Goal: Download file/media

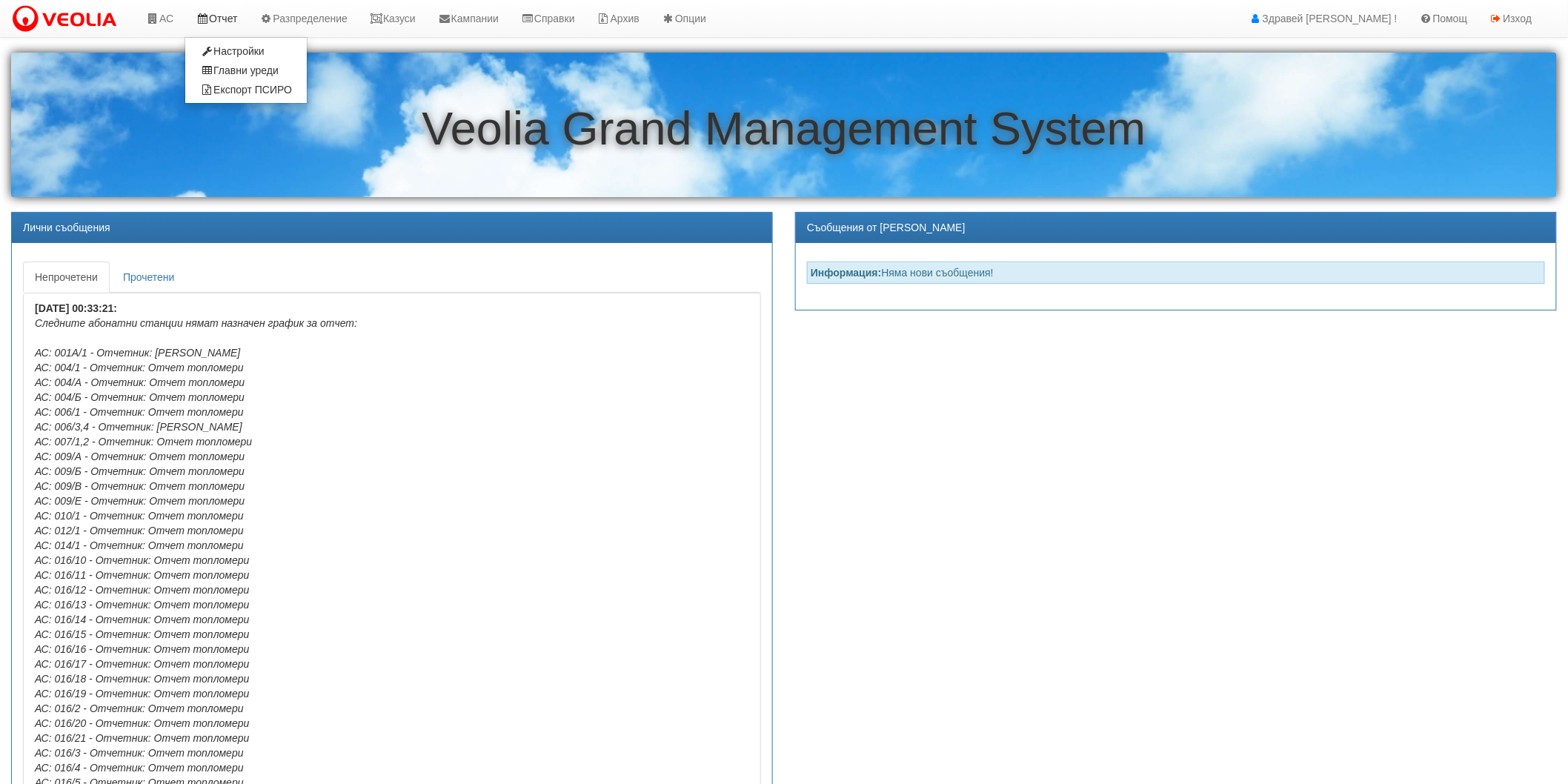
click at [224, 18] on link "Отчет" at bounding box center [216, 18] width 64 height 37
click at [276, 89] on link "Експорт ПСИРО" at bounding box center [246, 90] width 122 height 20
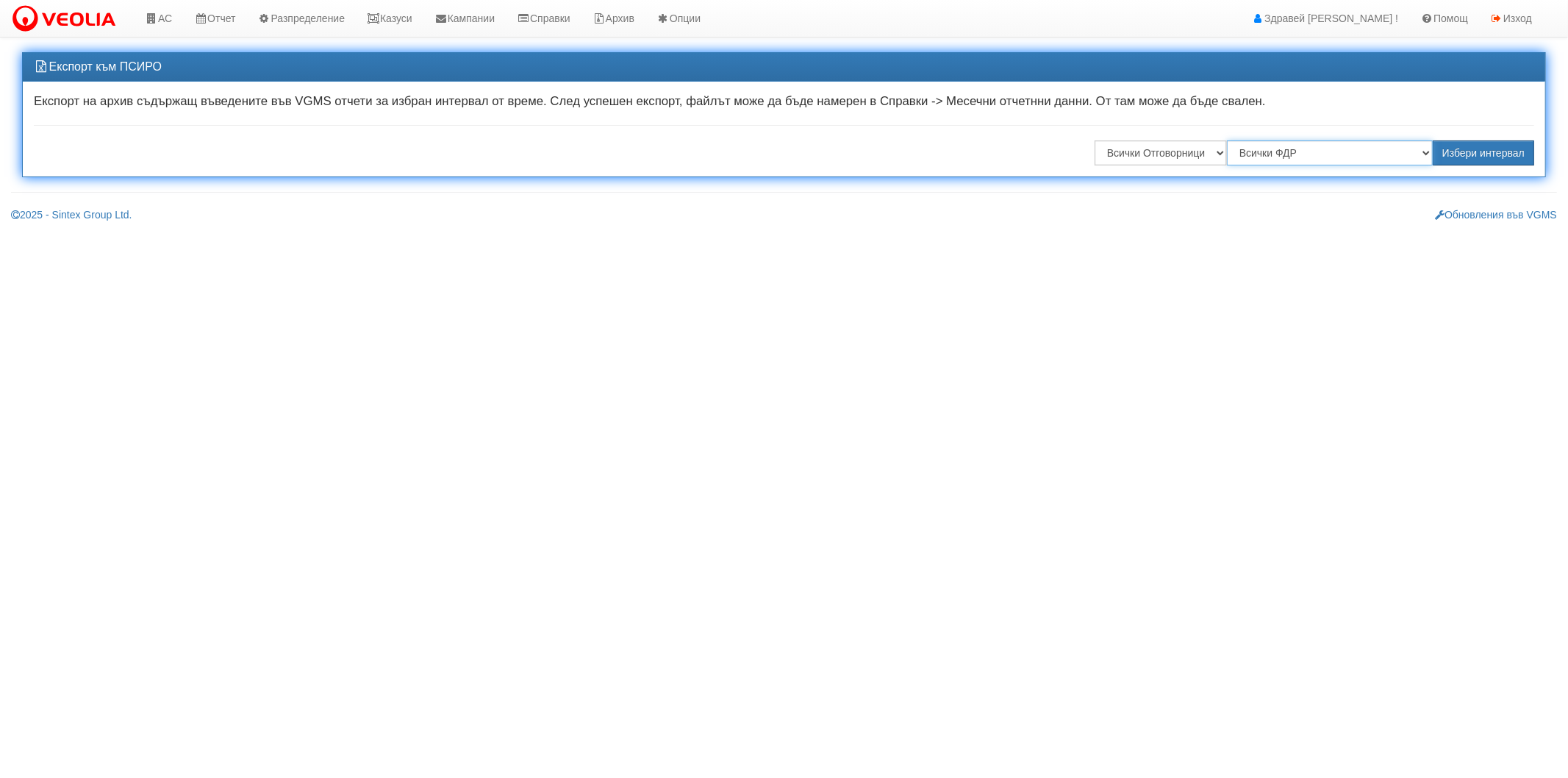
click at [1240, 159] on select "Всички ФДР "ВЕОЛИЯ ЕНЕРДЖИ ВАРНА " ЕАД "ТЕХЕМ СЪРВИСИС" ЕООД "ТОПЛОСНАБДЯВАНЕ" …" at bounding box center [1330, 153] width 206 height 25
click at [1229, 141] on select "Всички ФДР "ВЕОЛИЯ ЕНЕРДЖИ ВАРНА " ЕАД "ТЕХЕМ СЪРВИСИС" ЕООД "ТОПЛОСНАБДЯВАНЕ" …" at bounding box center [1330, 153] width 206 height 25
click at [1494, 150] on button "Избери интервал" at bounding box center [1483, 153] width 101 height 25
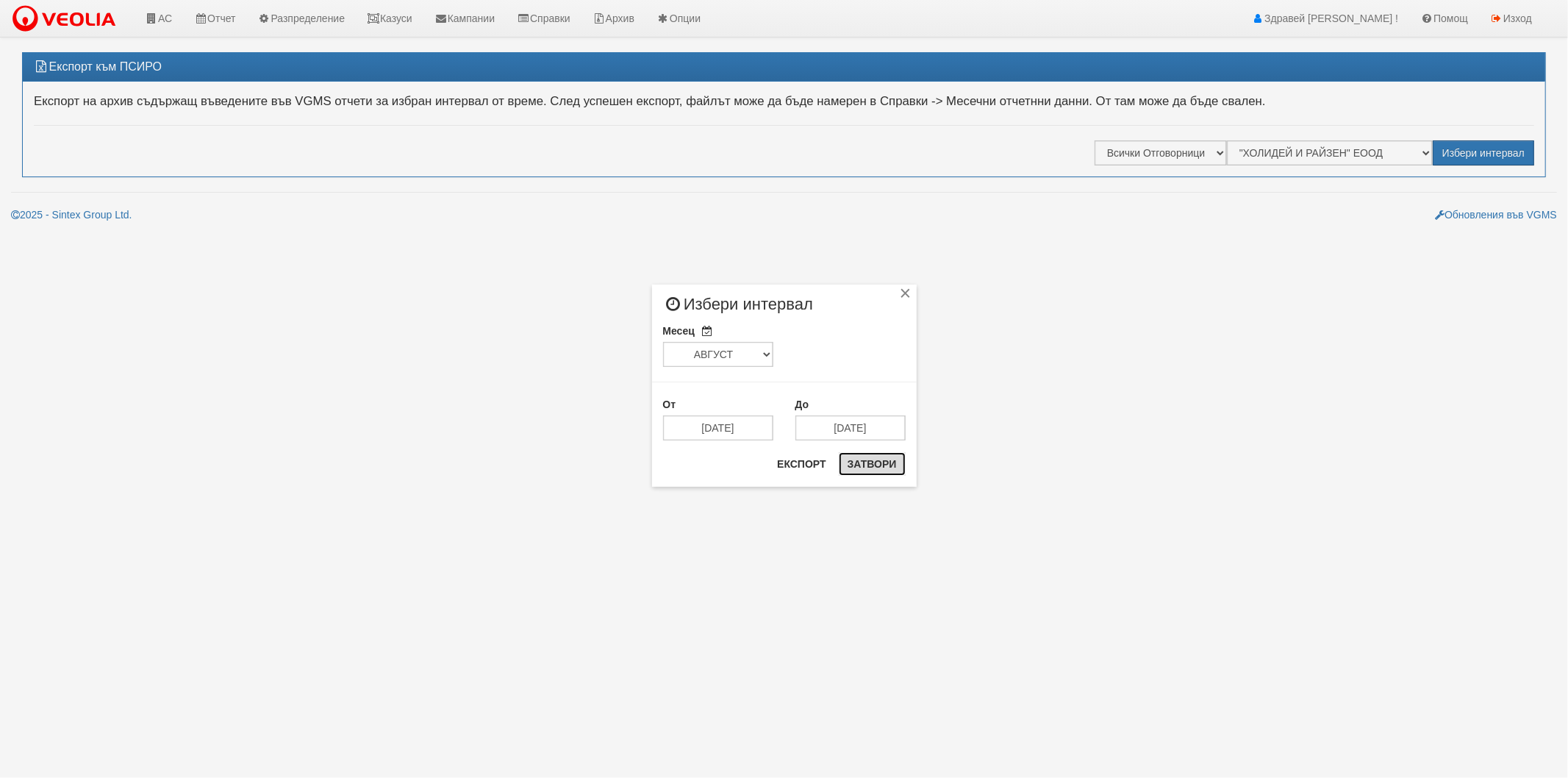
click at [877, 465] on button "Затвори" at bounding box center [872, 465] width 67 height 24
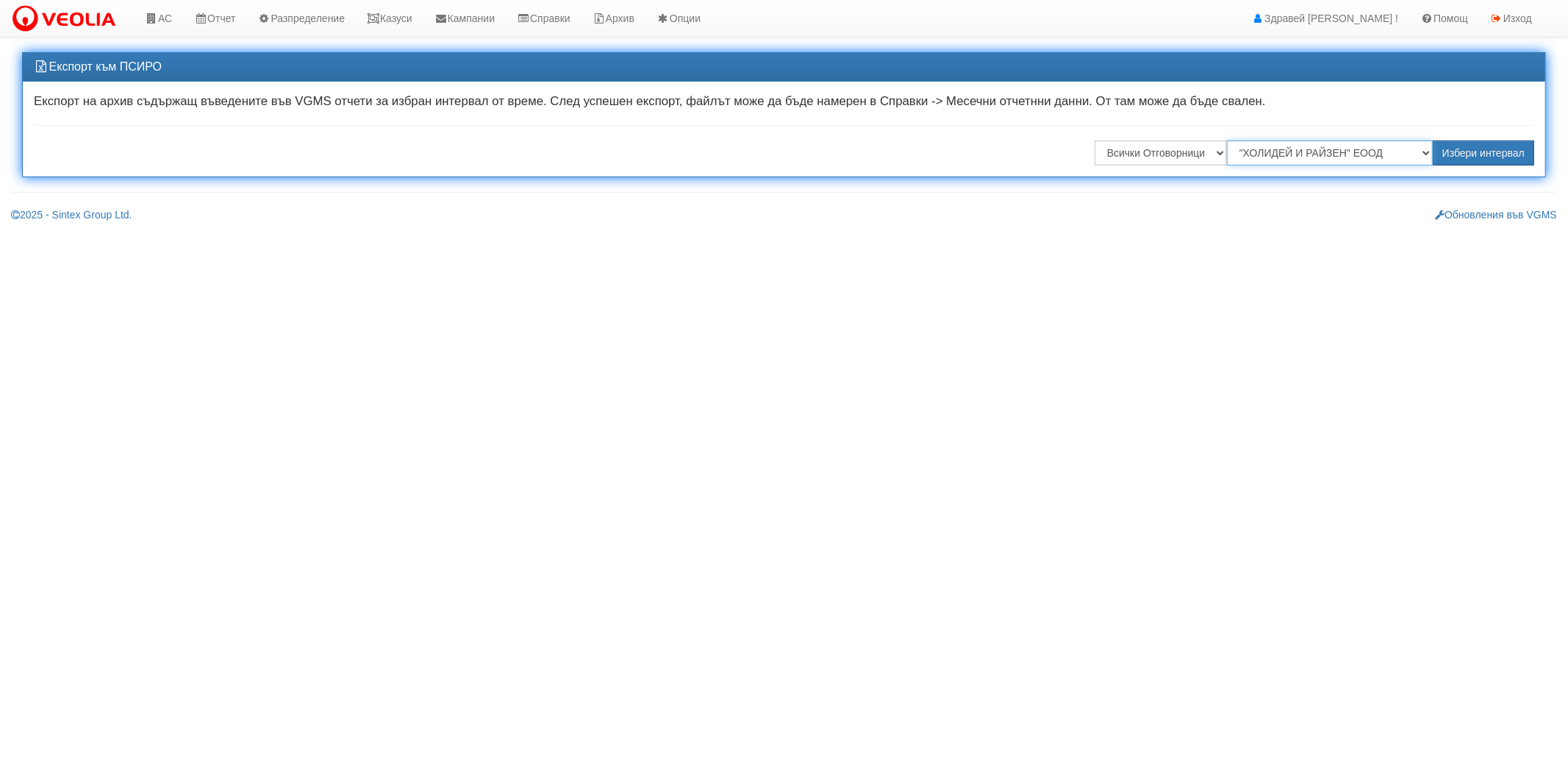
click at [1348, 154] on select "Всички ФДР "ВЕОЛИЯ ЕНЕРДЖИ ВАРНА " ЕАД "ТЕХЕМ СЪРВИСИС" ЕООД "ТОПЛОСНАБДЯВАНЕ" …" at bounding box center [1330, 153] width 206 height 25
click at [1229, 141] on select "Всички ФДР "ВЕОЛИЯ ЕНЕРДЖИ ВАРНА " ЕАД "ТЕХЕМ СЪРВИСИС" ЕООД "ТОПЛОСНАБДЯВАНЕ" …" at bounding box center [1330, 153] width 206 height 25
click at [1463, 156] on button "Избери интервал" at bounding box center [1483, 153] width 101 height 25
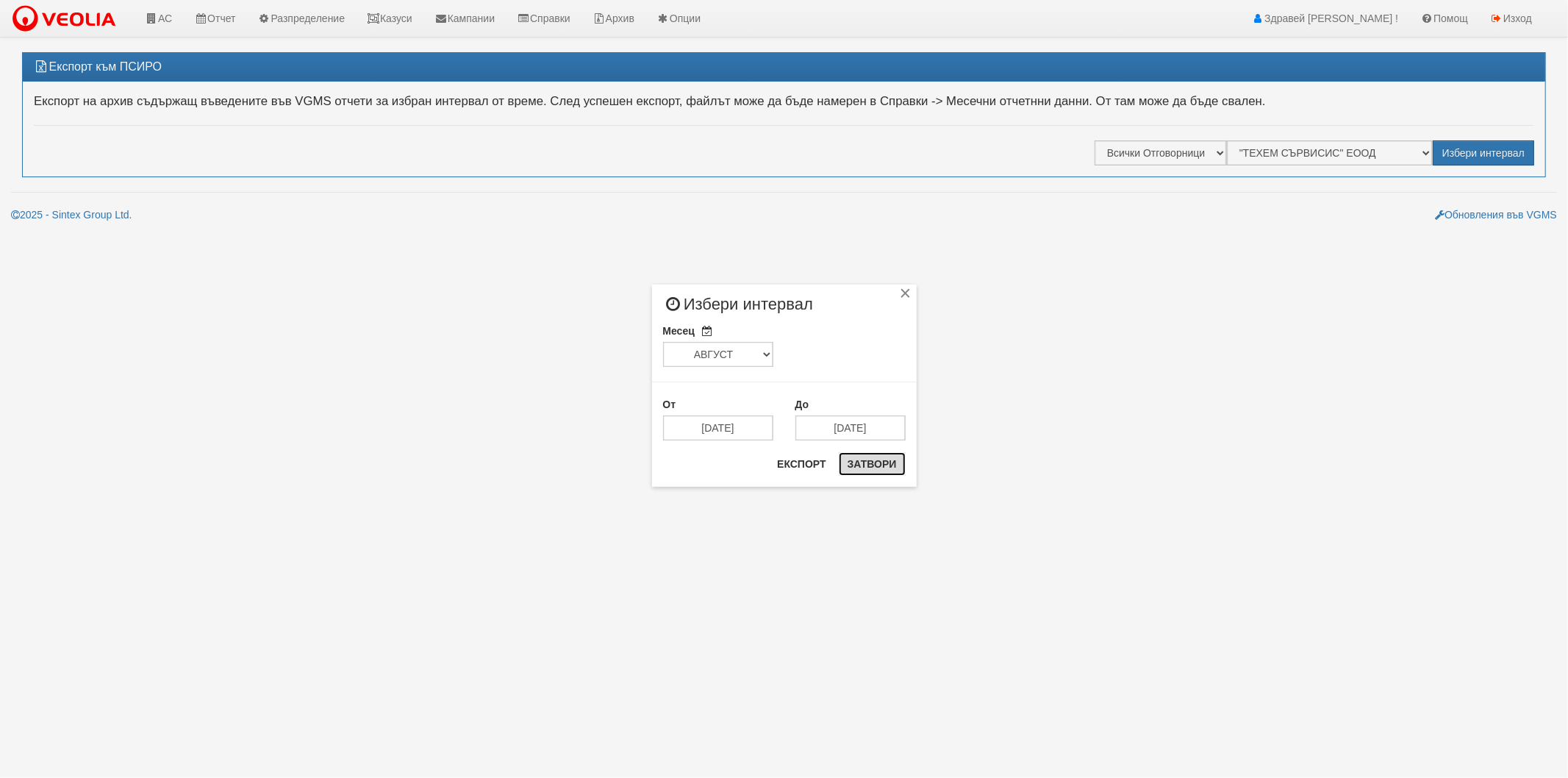
click at [877, 465] on button "Затвори" at bounding box center [872, 465] width 67 height 24
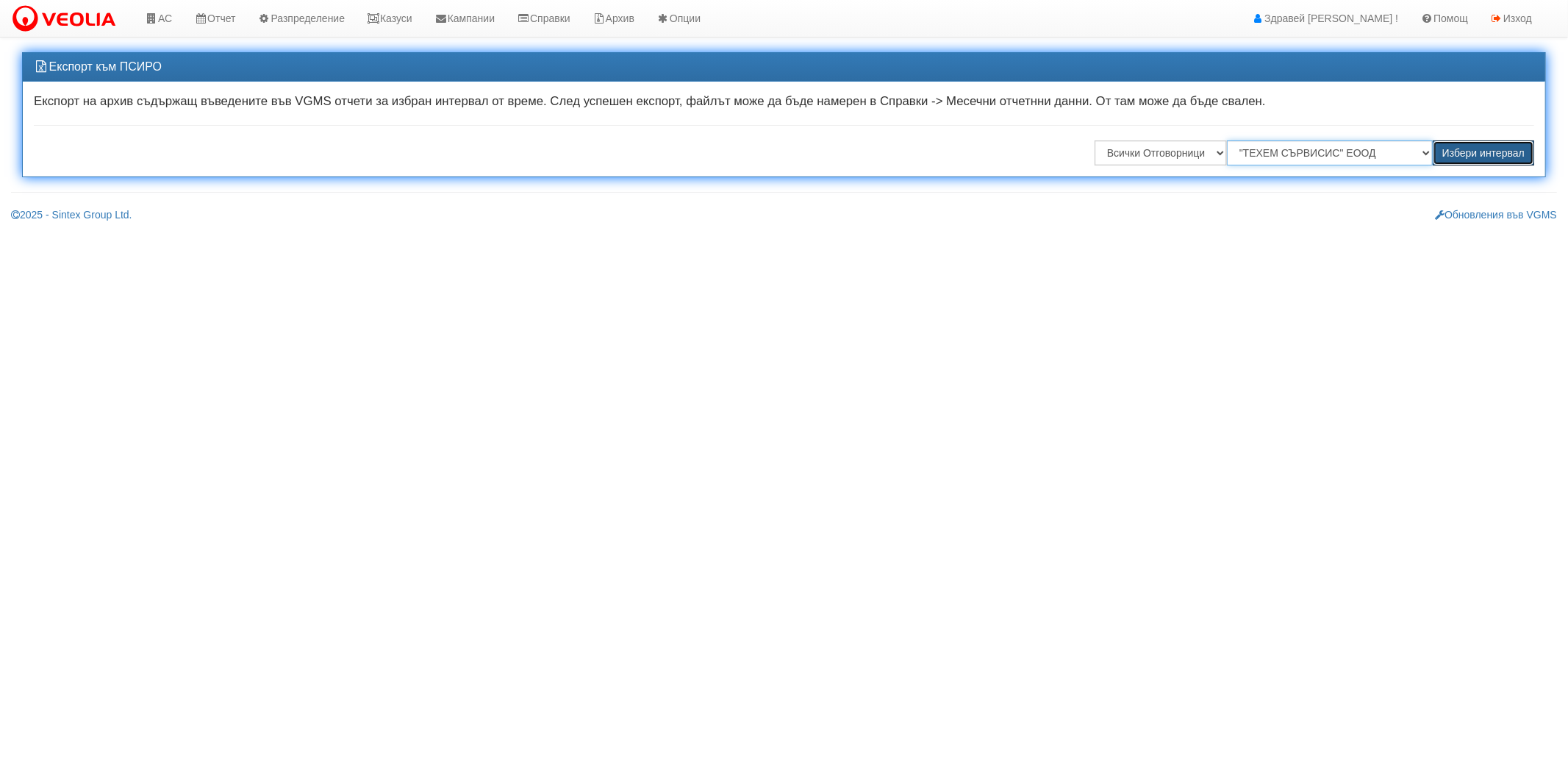
click at [1270, 146] on select "Всички ФДР "ВЕОЛИЯ ЕНЕРДЖИ ВАРНА " ЕАД "ТЕХЕМ СЪРВИСИС" ЕООД "ТОПЛОСНАБДЯВАНЕ" …" at bounding box center [1330, 153] width 206 height 25
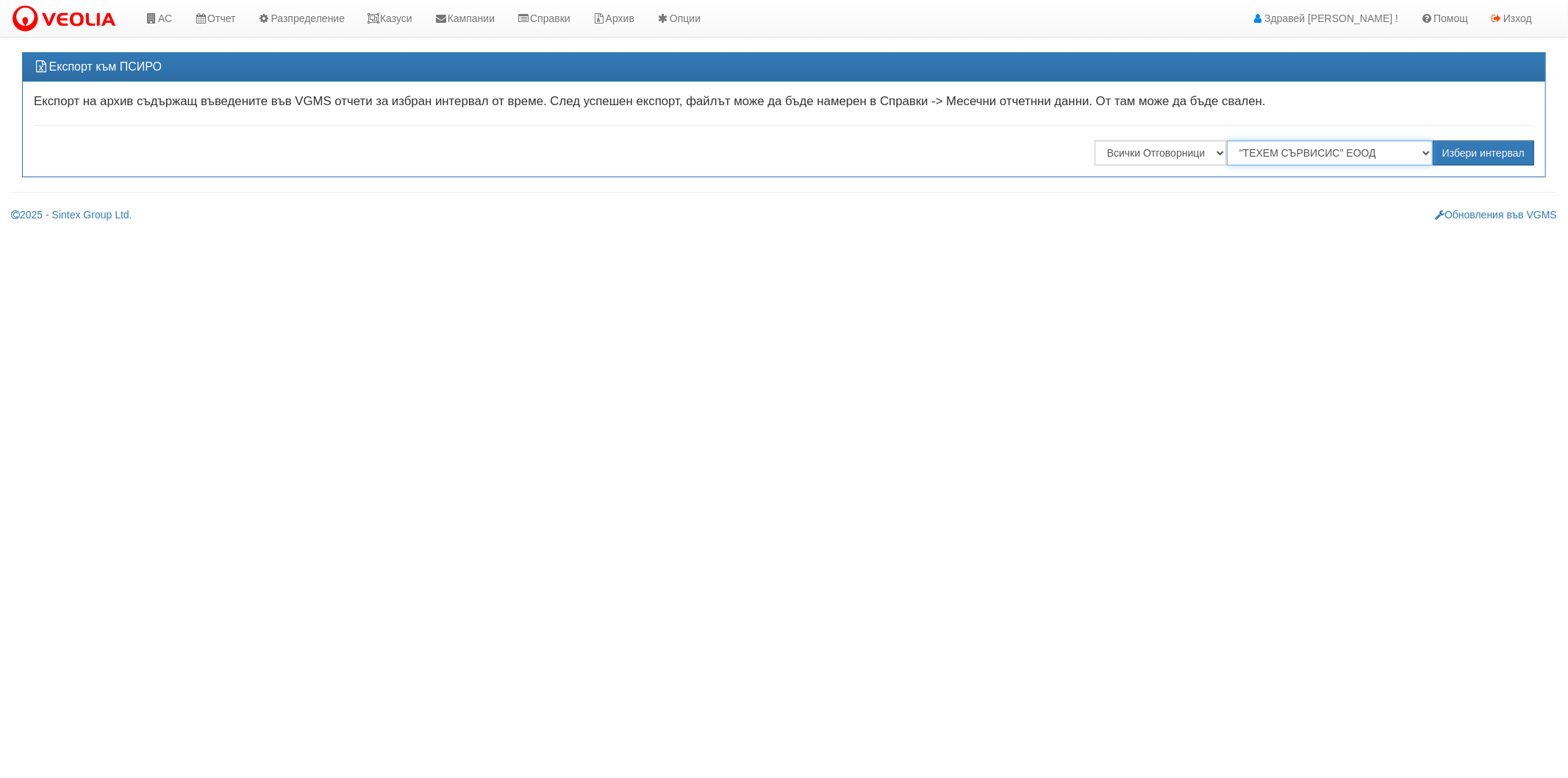
select select ""ВЕОЛИЯ ЕНЕРДЖИ ВАРНА " ЕАД"
click at [1229, 141] on select "Всички ФДР "ВЕОЛИЯ ЕНЕРДЖИ ВАРНА " ЕАД "ТЕХЕМ СЪРВИСИС" ЕООД "ТОПЛОСНАБДЯВАНЕ" …" at bounding box center [1330, 153] width 206 height 25
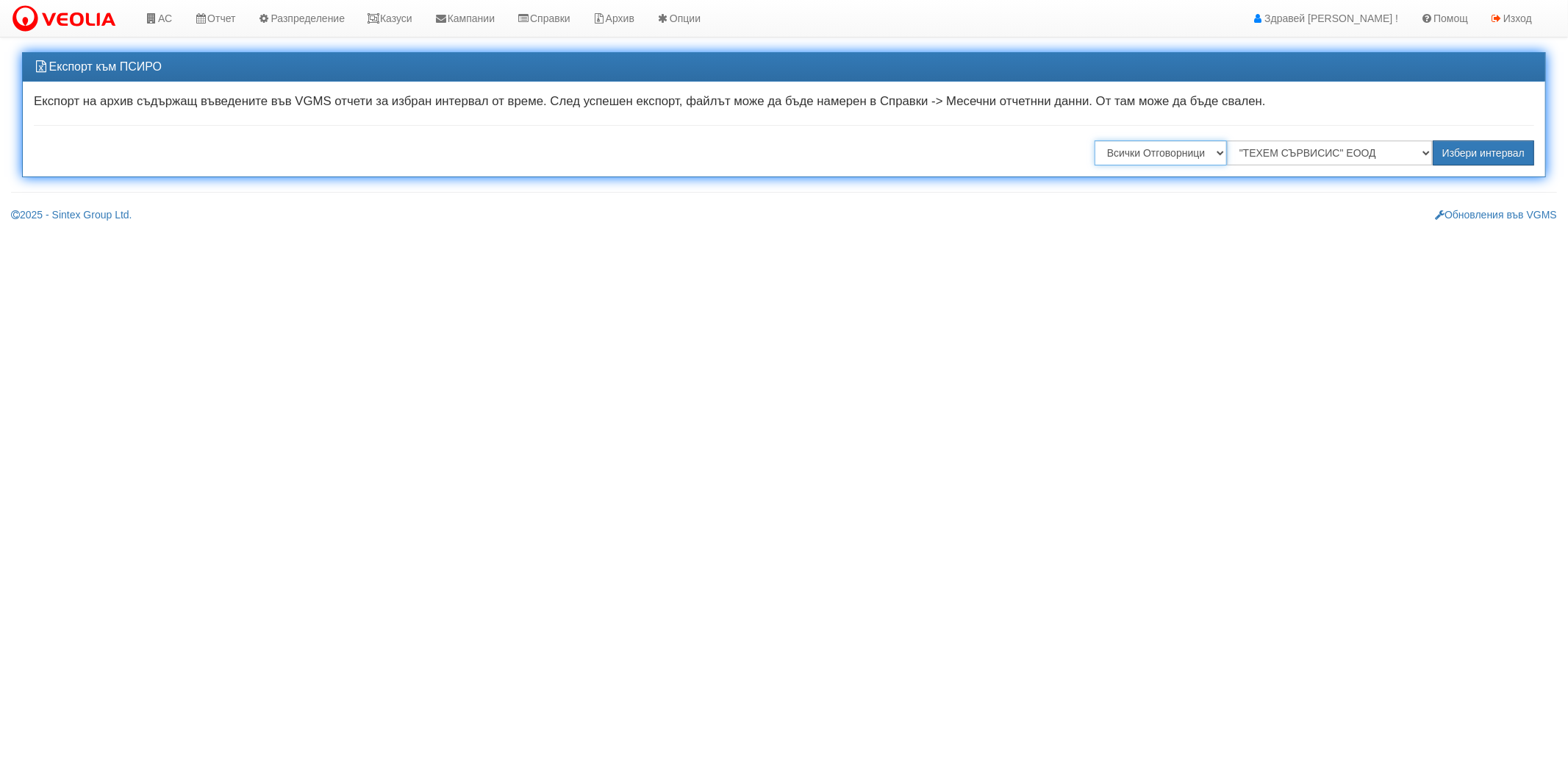
click at [1133, 156] on select "Всички Отговорници Илияна Кръстева Антоанета Ганева Константина Иванова Миглена…" at bounding box center [1161, 153] width 132 height 25
select select "68eee82e-7b6f-4483-85db-ce2fd87631cb"
click at [1095, 141] on select "Всички Отговорници Илияна Кръстева Антоанета Ганева Константина Иванова Миглена…" at bounding box center [1161, 153] width 132 height 25
click at [1178, 156] on select "Всички Отговорници Илияна Кръстева Антоанета Ганева Константина Иванова Миглена…" at bounding box center [1161, 153] width 132 height 25
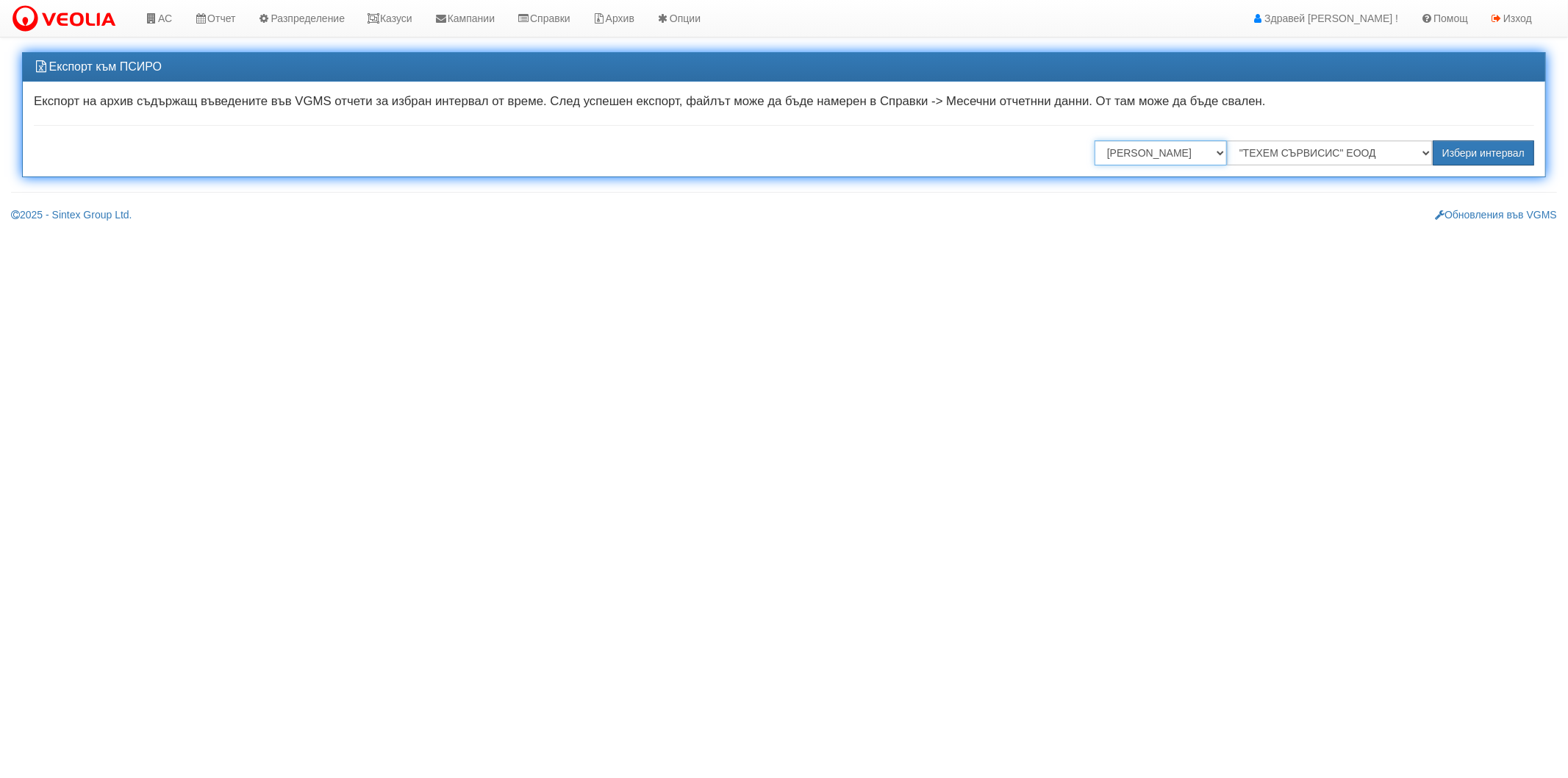
click at [1177, 156] on select "Всички Отговорници Илияна Кръстева Антоанета Ганева Константина Иванова Миглена…" at bounding box center [1161, 153] width 132 height 25
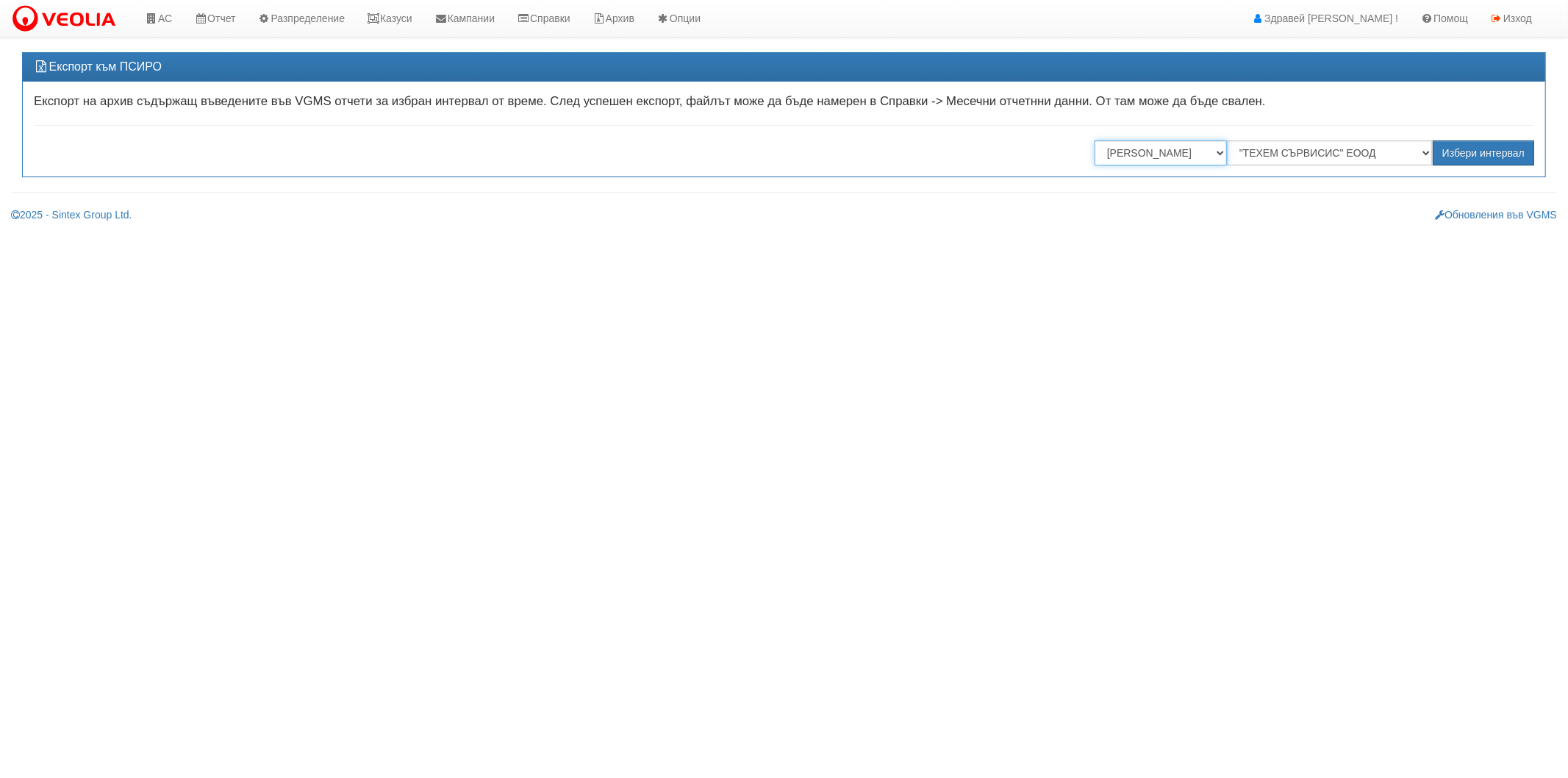
click at [1095, 141] on select "Всички Отговорници Илияна Кръстева Антоанета Ганева Константина Иванова Миглена…" at bounding box center [1161, 153] width 132 height 25
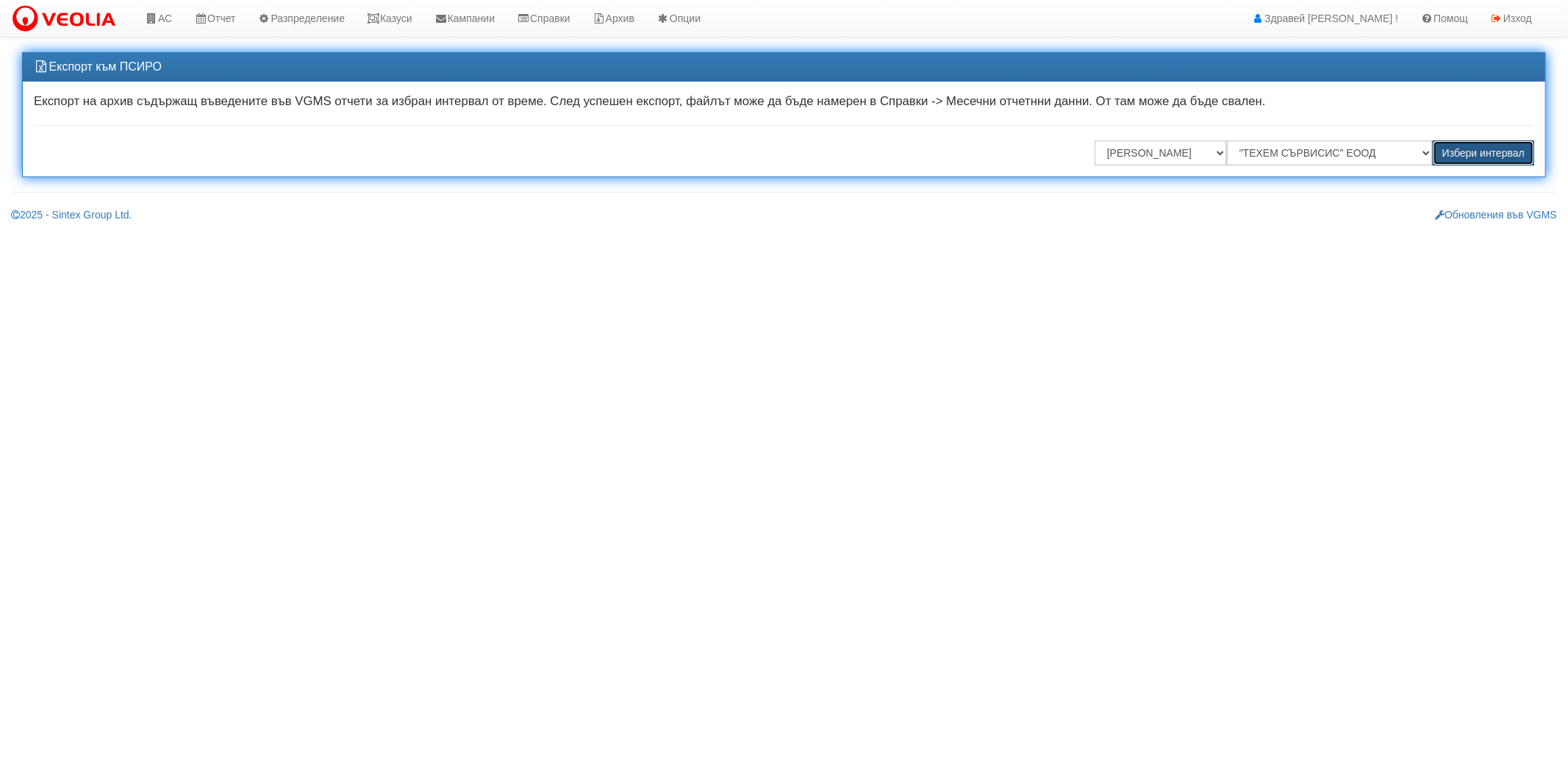
click at [1502, 154] on button "Избери интервал" at bounding box center [1483, 153] width 101 height 25
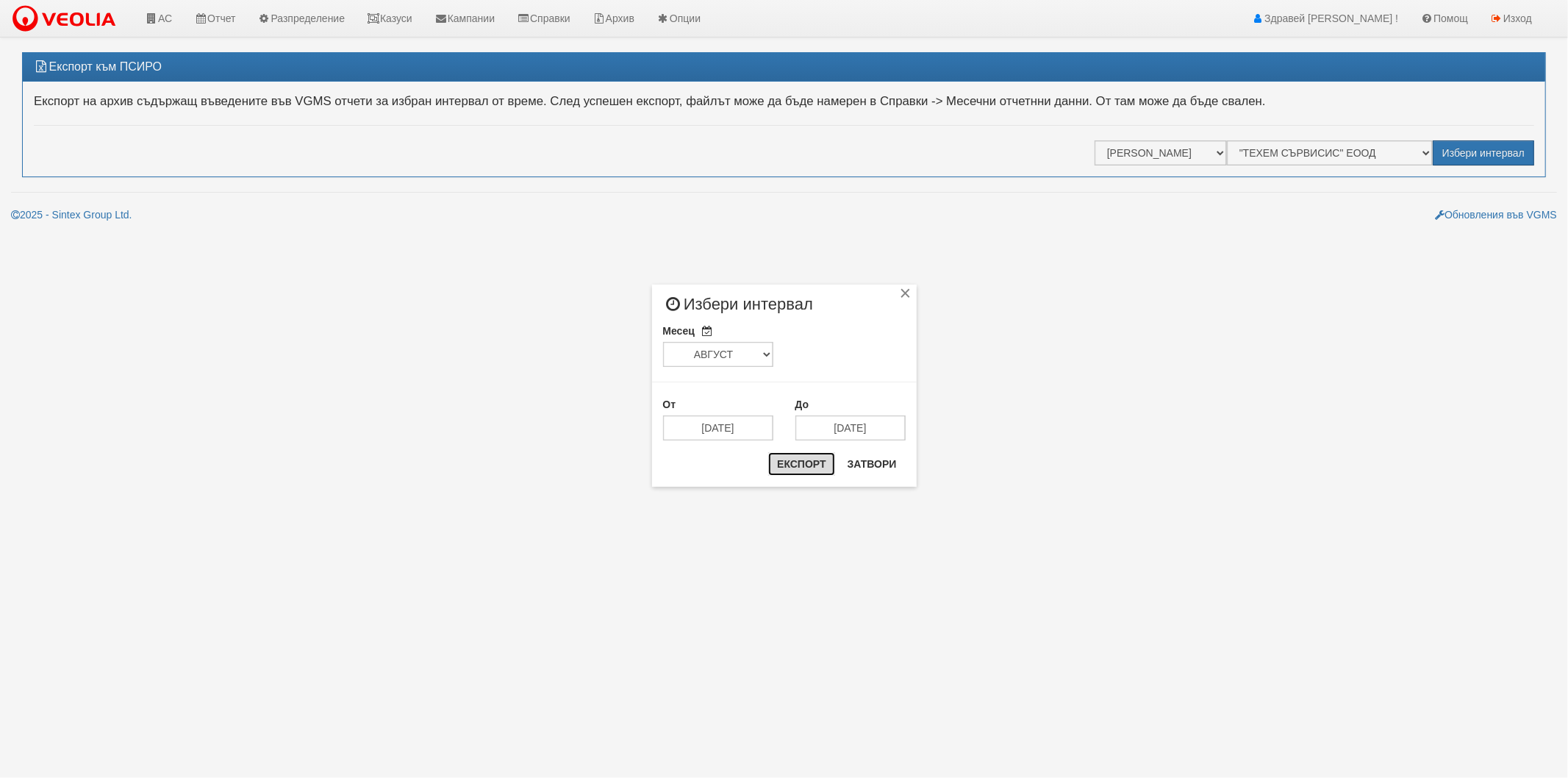
click at [804, 465] on button "Експорт" at bounding box center [801, 465] width 66 height 24
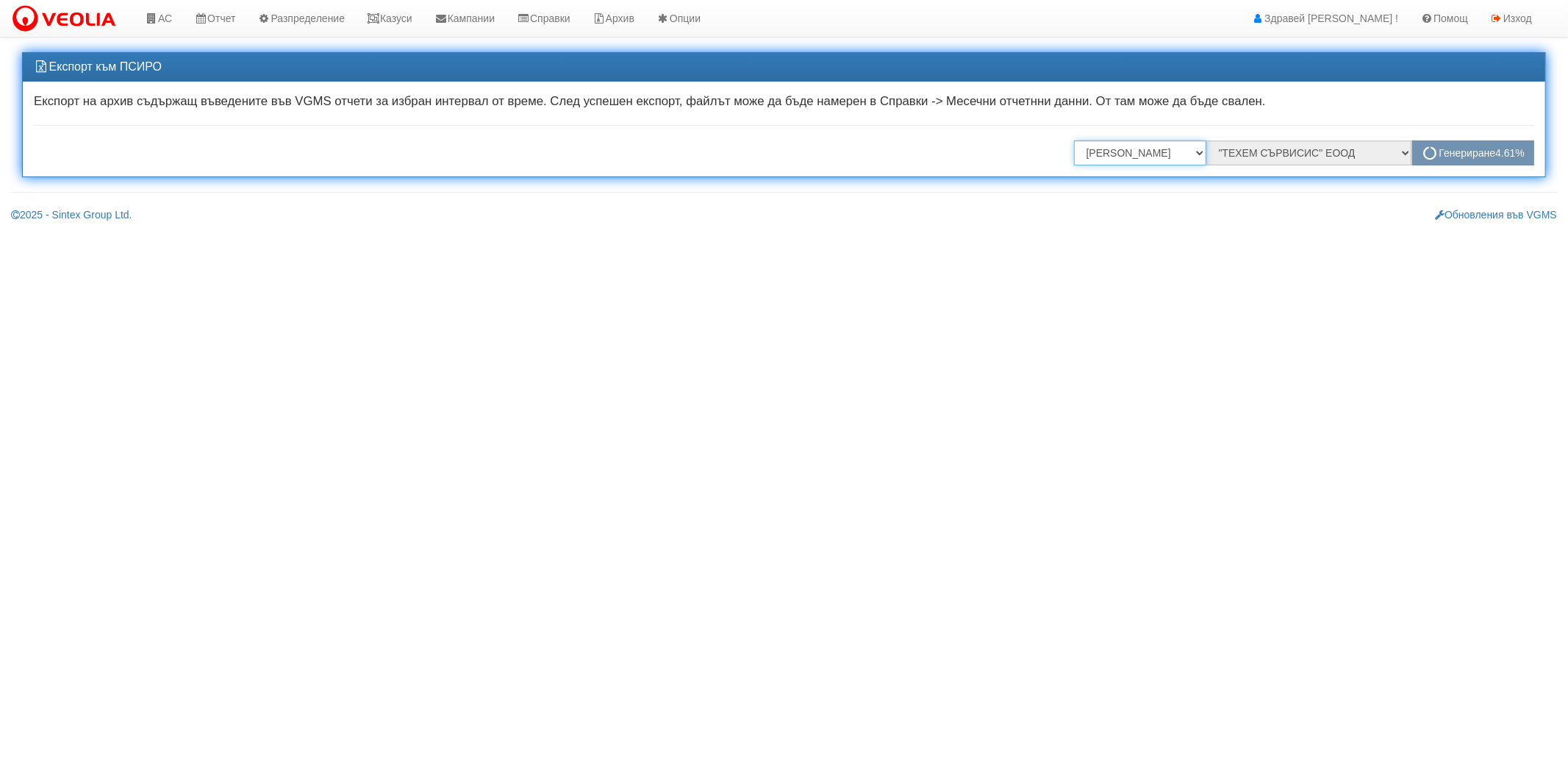
click at [1109, 153] on select "Всички Отговорници Илияна Кръстева Антоанета Ганева Константина Иванова Миглена…" at bounding box center [1140, 153] width 132 height 25
click at [1145, 143] on select "Всички Отговорници Илияна Кръстева Антоанета Ганева Константина Иванова Миглена…" at bounding box center [1140, 153] width 132 height 25
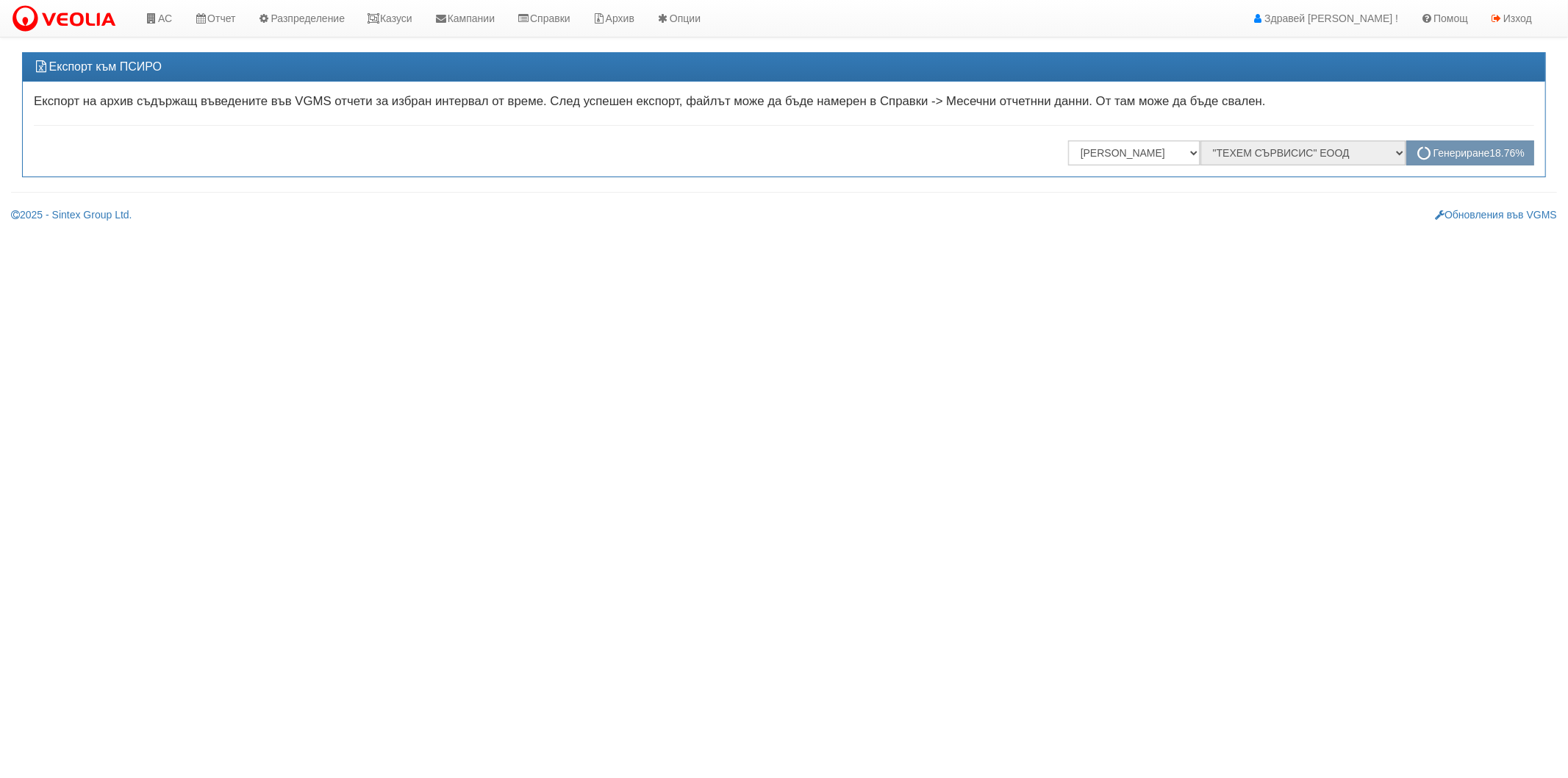
click at [1069, 233] on html "АС Отчет Настройки Период Глобални Параметри Сваляне Отчетни Карти Нулиране УДР" at bounding box center [784, 116] width 1568 height 233
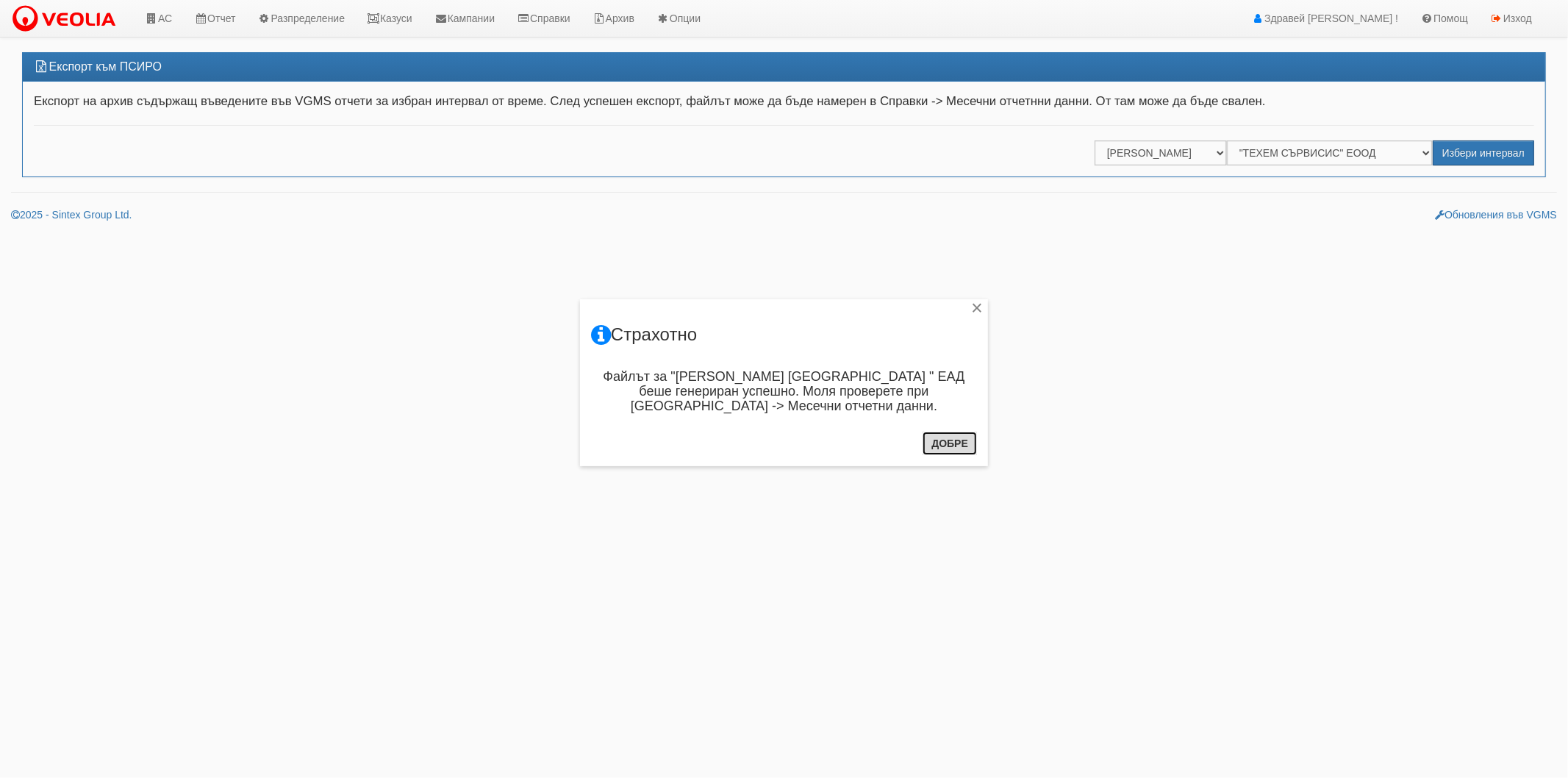
click at [964, 443] on button "Добре" at bounding box center [950, 444] width 54 height 24
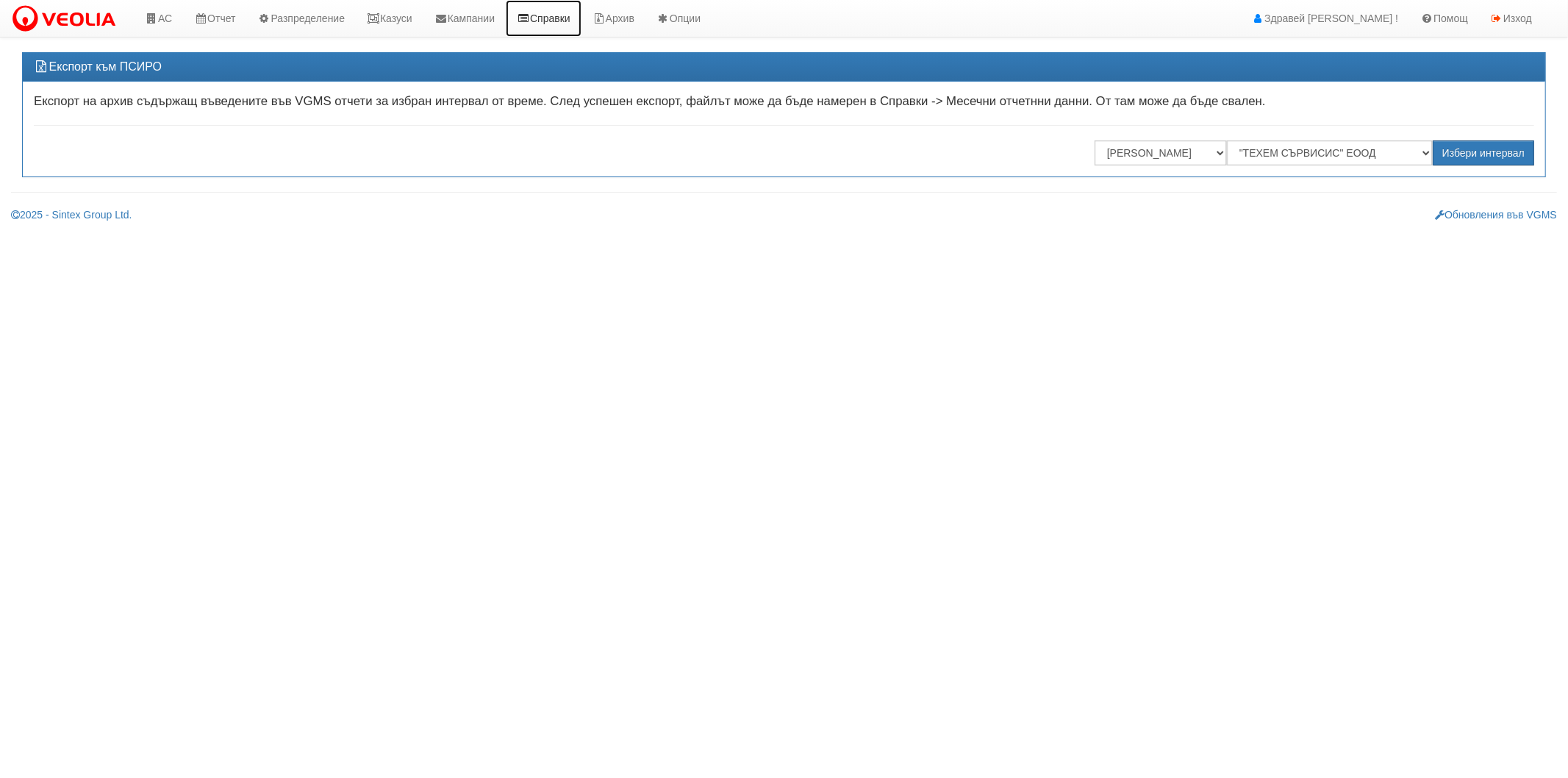
click at [580, 19] on link "Справки" at bounding box center [544, 18] width 76 height 36
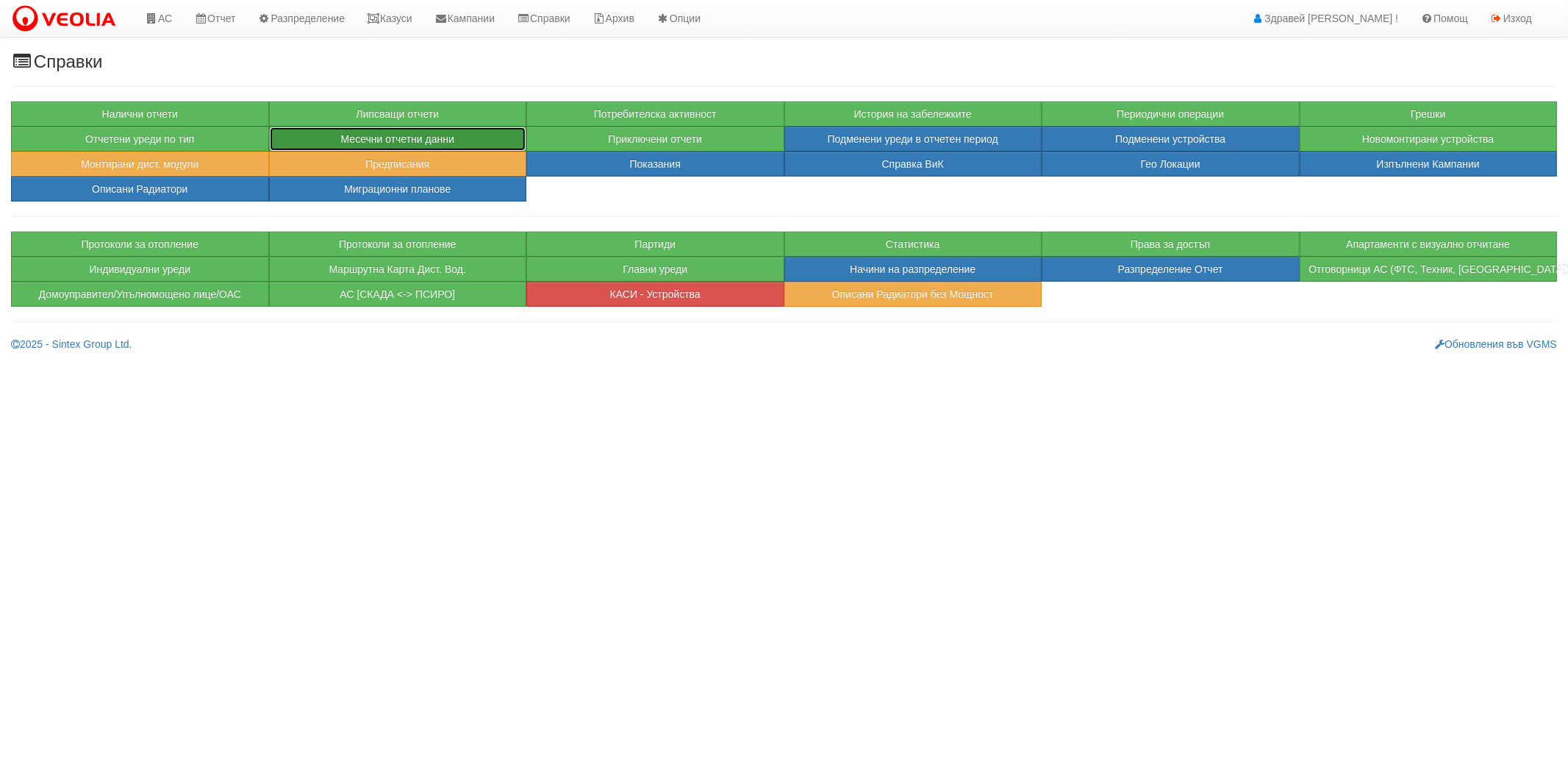
click at [424, 135] on button "Месечни отчетни данни" at bounding box center [398, 139] width 258 height 25
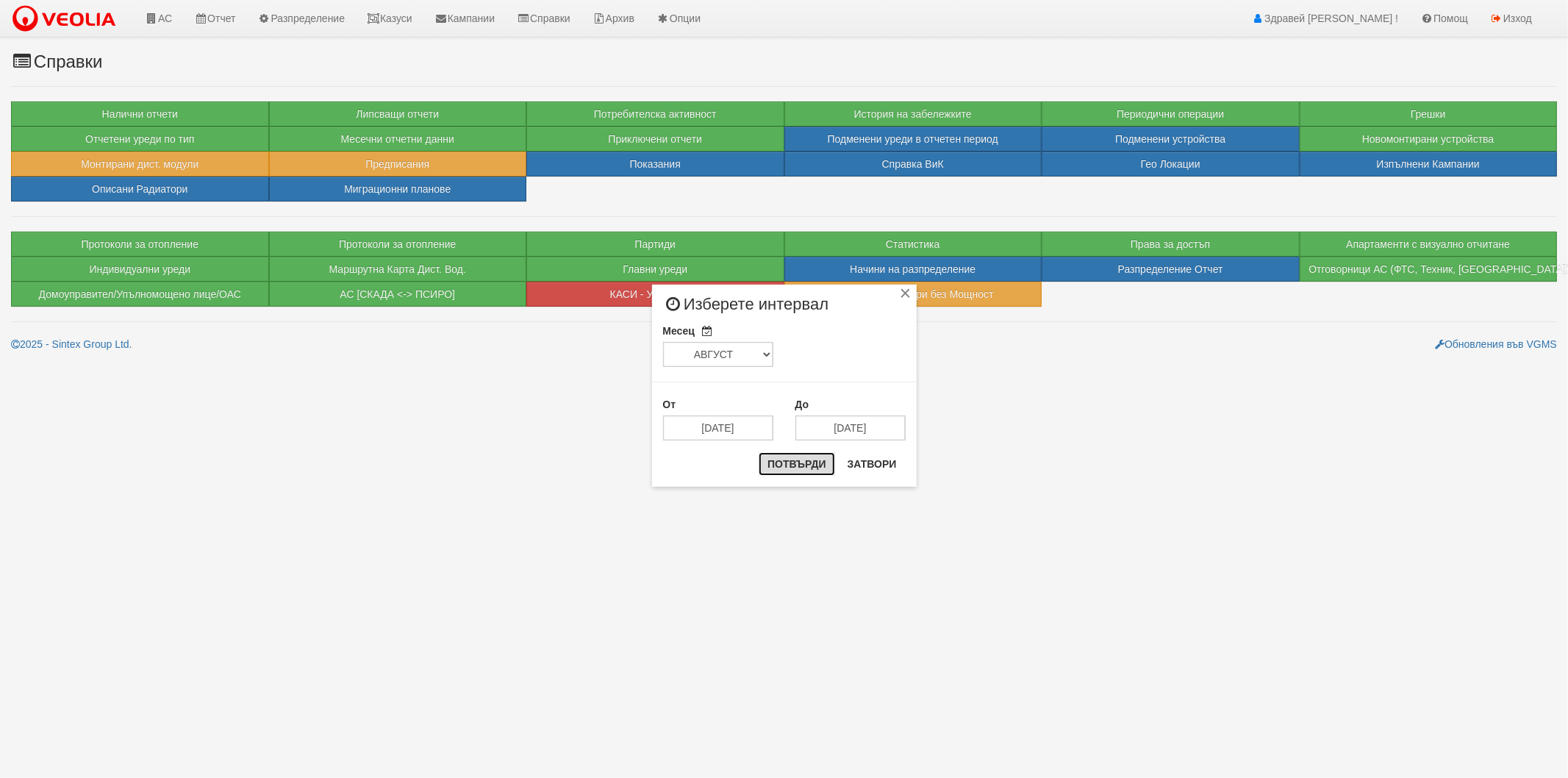
click at [813, 456] on button "Потвърди" at bounding box center [796, 465] width 77 height 24
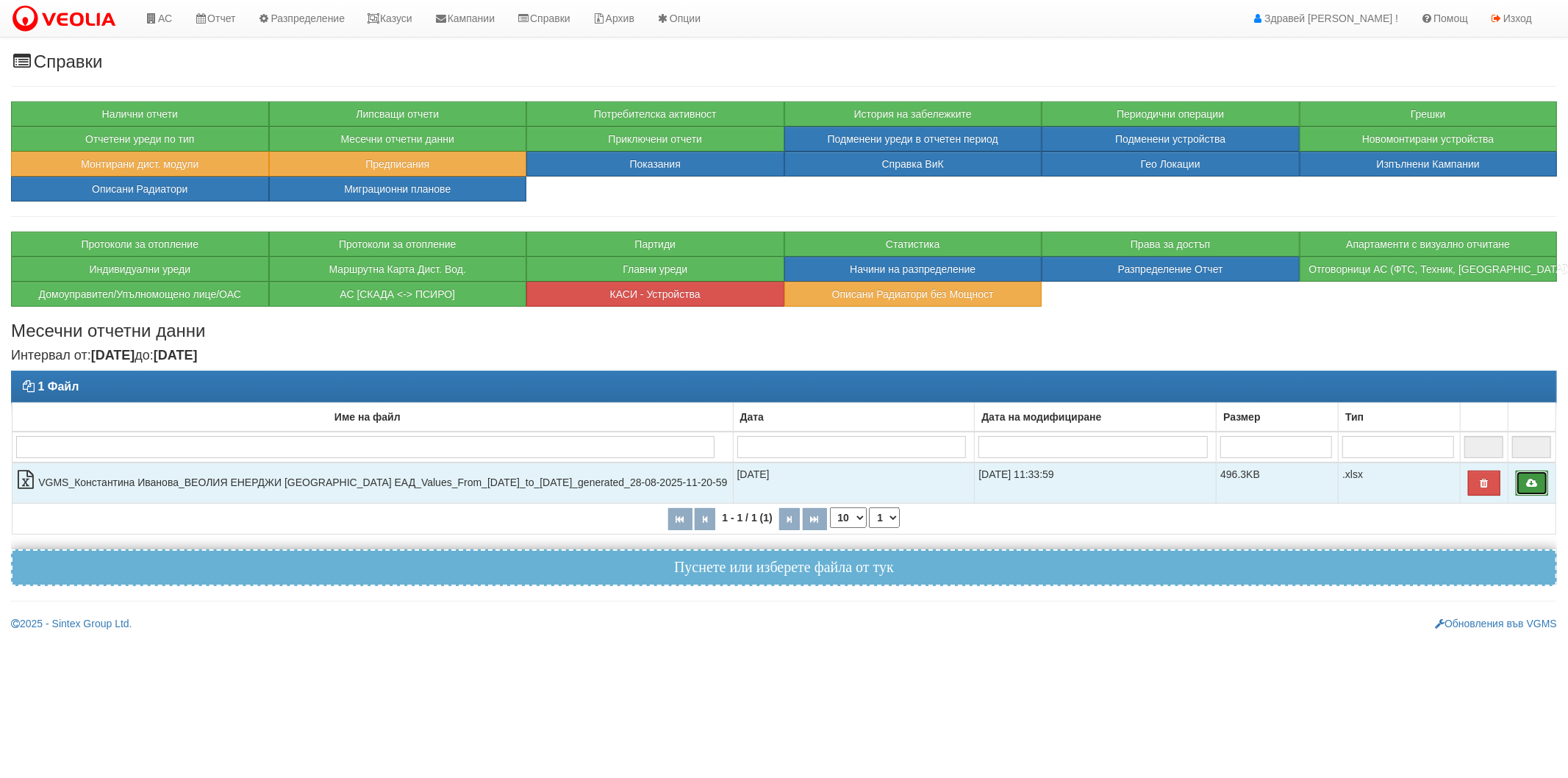
click at [1537, 481] on icon at bounding box center [1532, 483] width 13 height 10
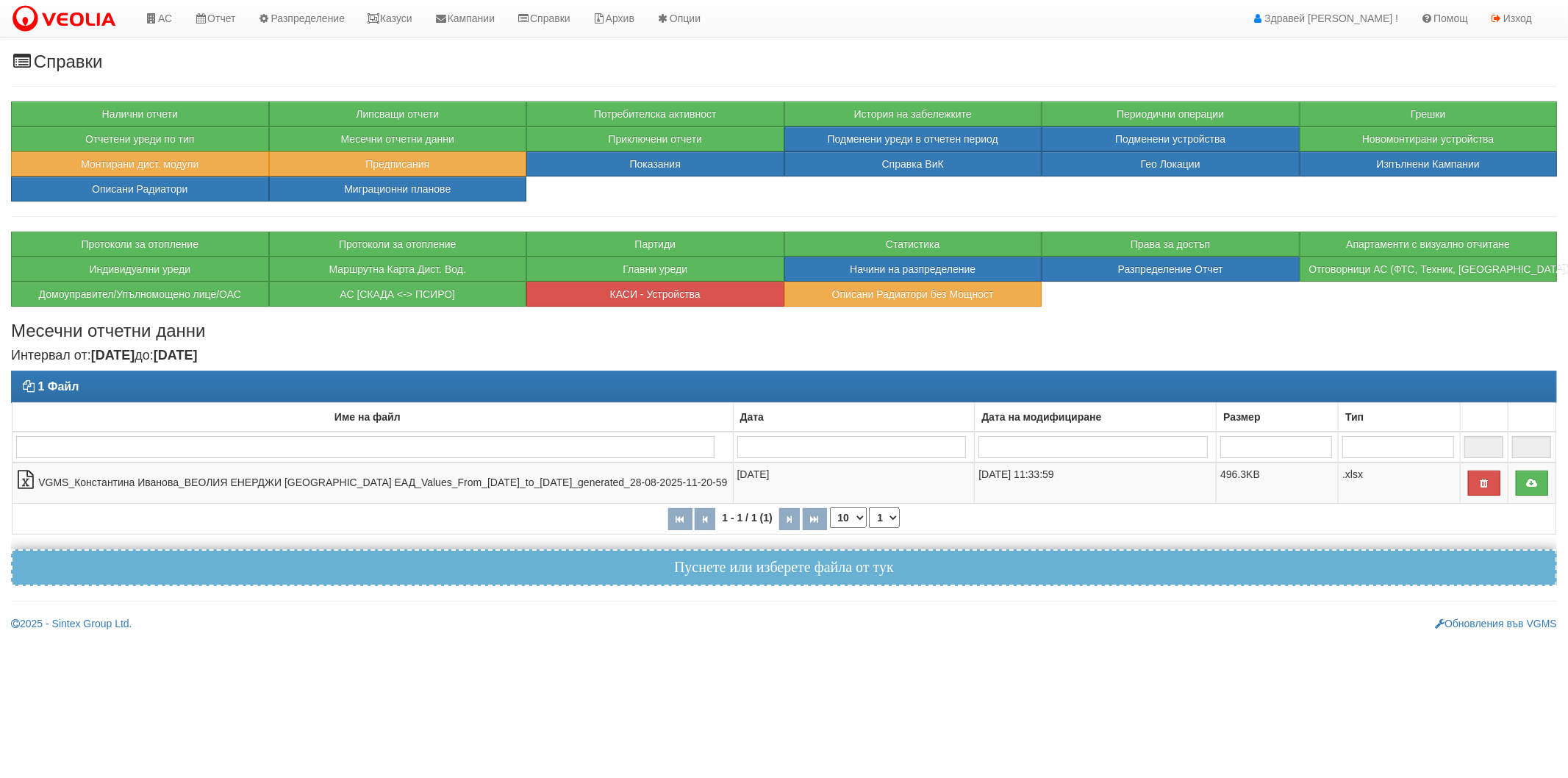
click at [481, 334] on h3 "Месечни отчетни данни" at bounding box center [784, 331] width 1546 height 19
click at [84, 25] on img at bounding box center [67, 19] width 112 height 31
